Goal: Browse casually

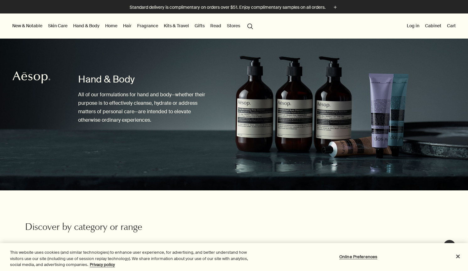
click at [85, 25] on link "Hand & Body" at bounding box center [86, 26] width 29 height 8
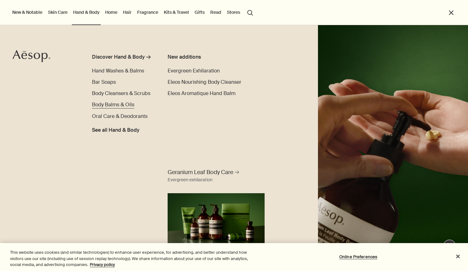
click at [116, 108] on span "Body Balms & Oils" at bounding box center [113, 104] width 42 height 7
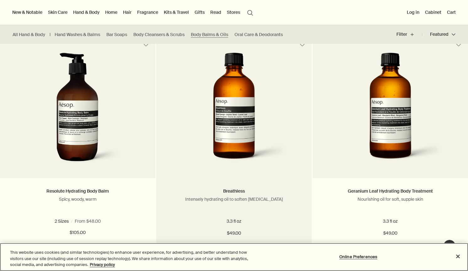
scroll to position [391, 0]
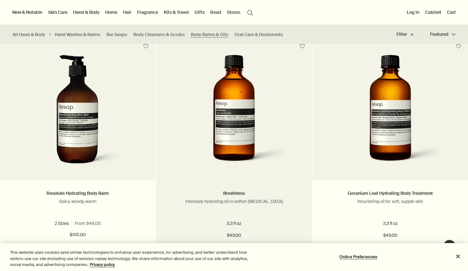
click at [231, 101] on img at bounding box center [234, 113] width 114 height 116
